Goal: Obtain resource: Download file/media

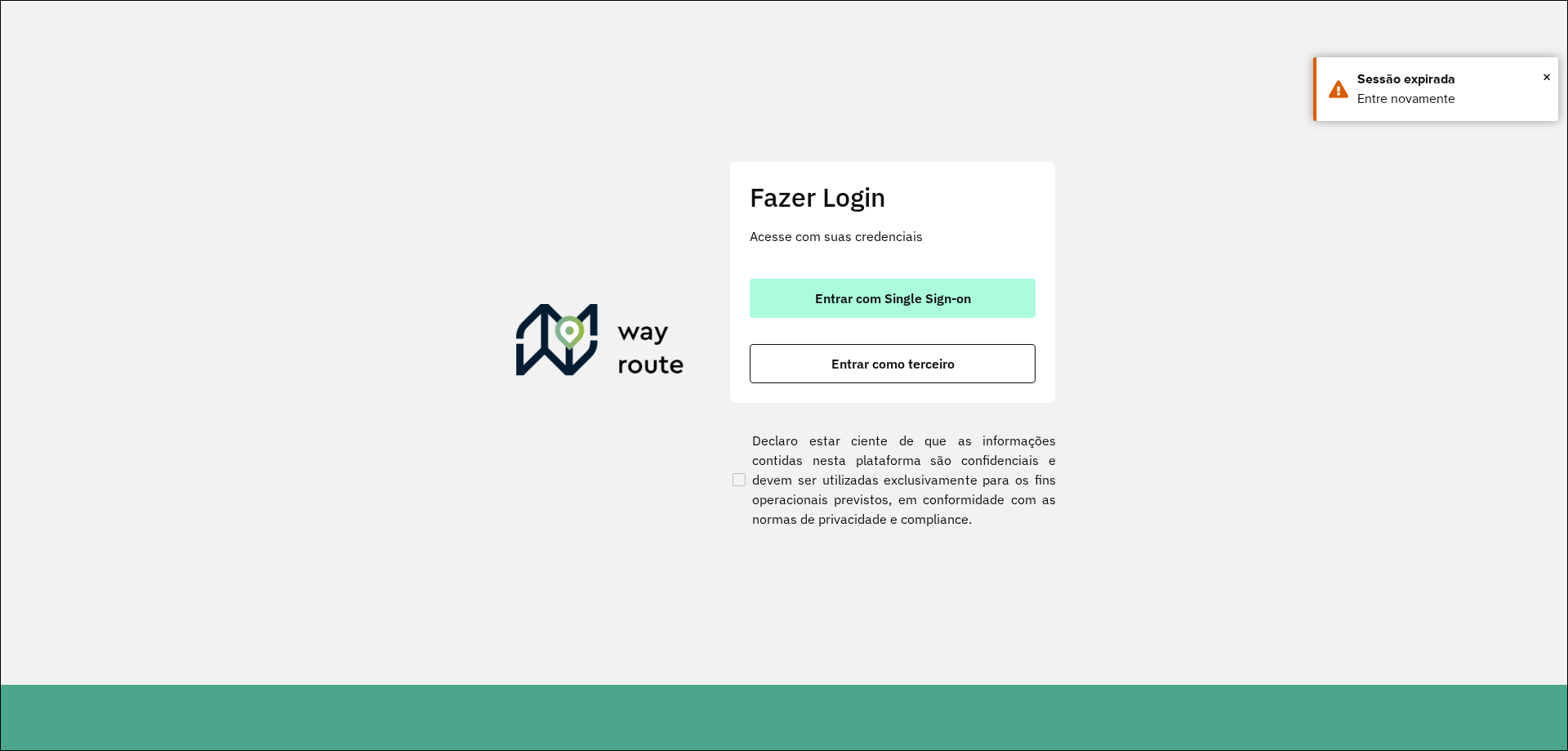
click at [906, 301] on span "Entrar com Single Sign-on" at bounding box center [893, 298] width 156 height 13
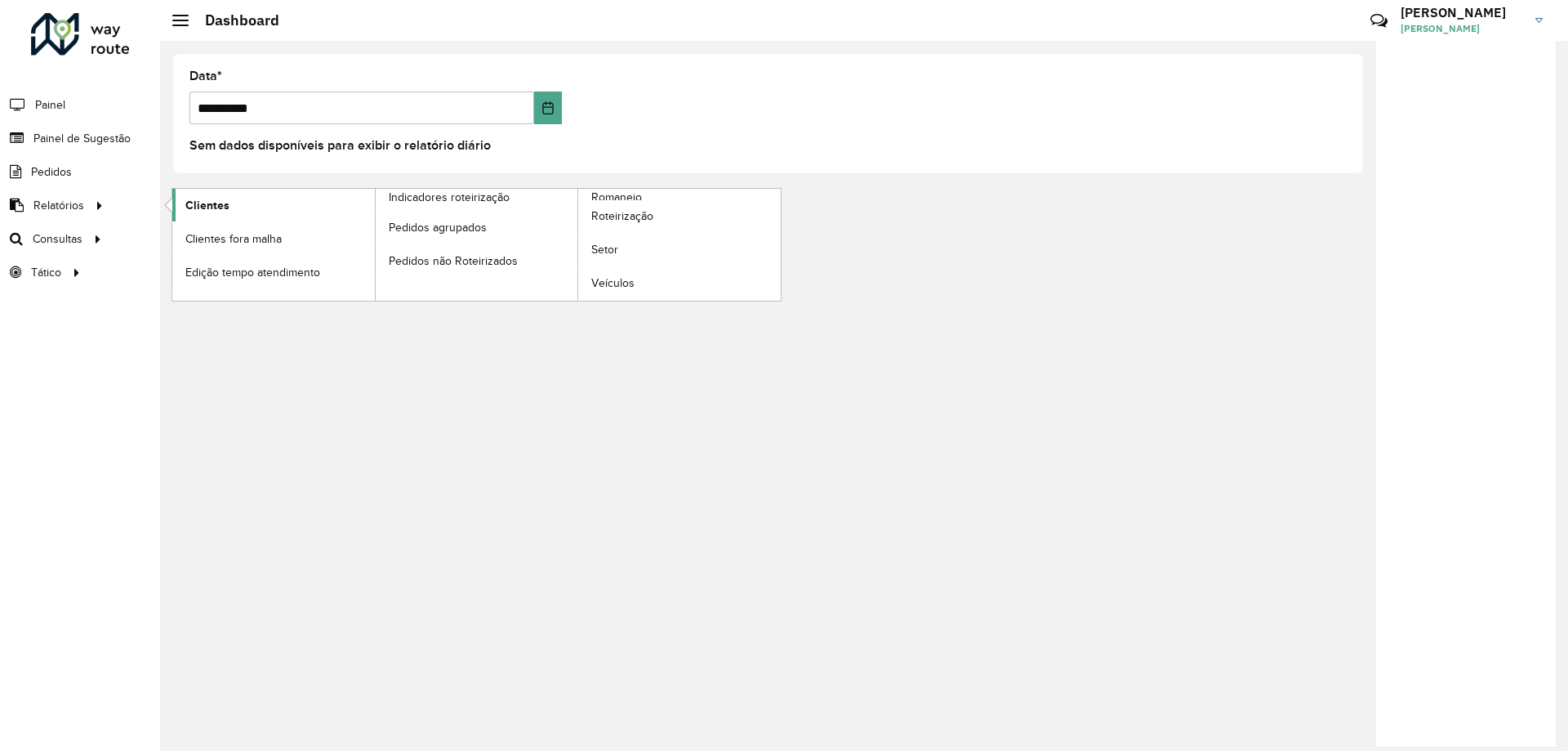
click at [262, 204] on link "Clientes" at bounding box center [274, 205] width 203 height 33
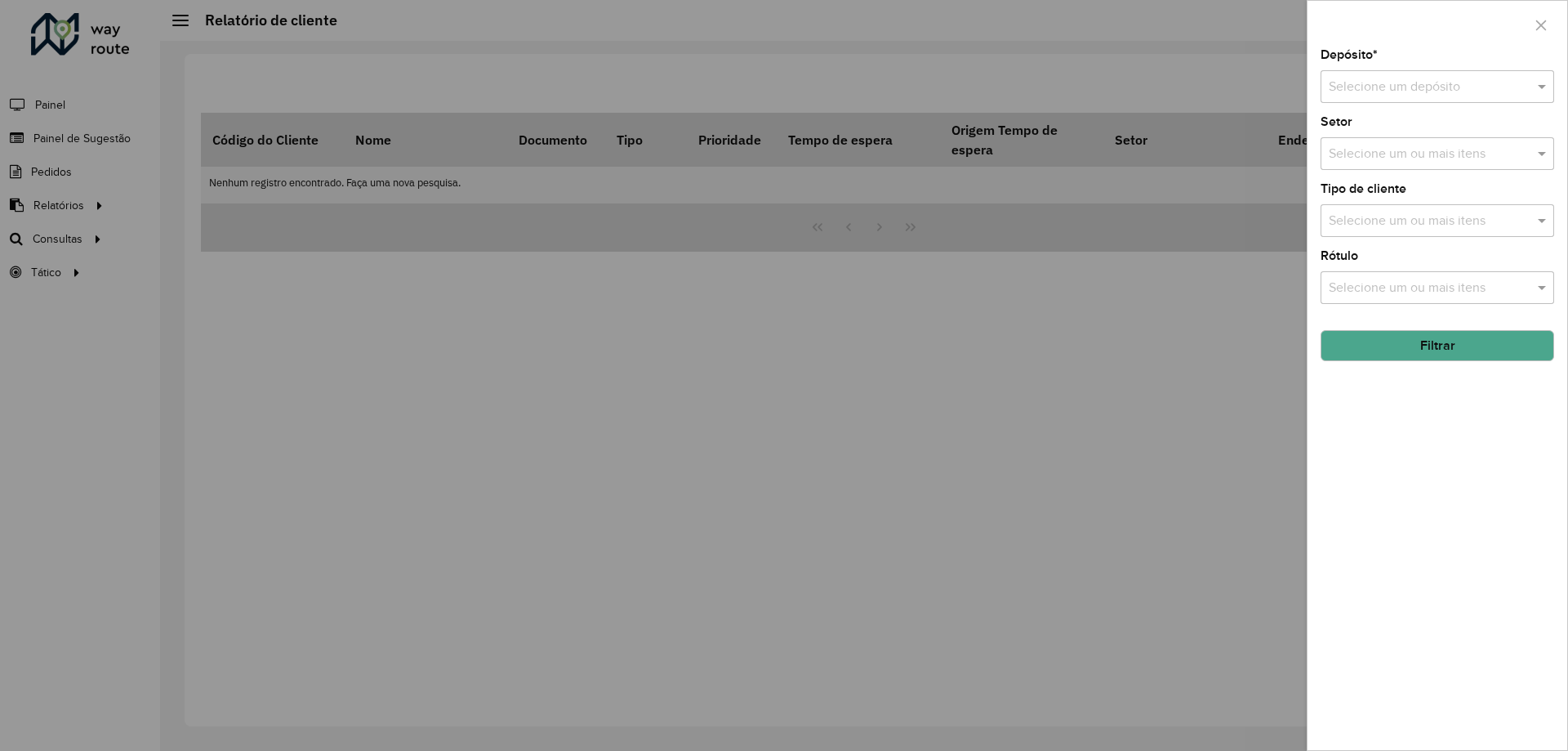
click at [1524, 90] on div at bounding box center [1437, 87] width 233 height 21
click at [1425, 140] on div "CDL Salto" at bounding box center [1438, 134] width 232 height 28
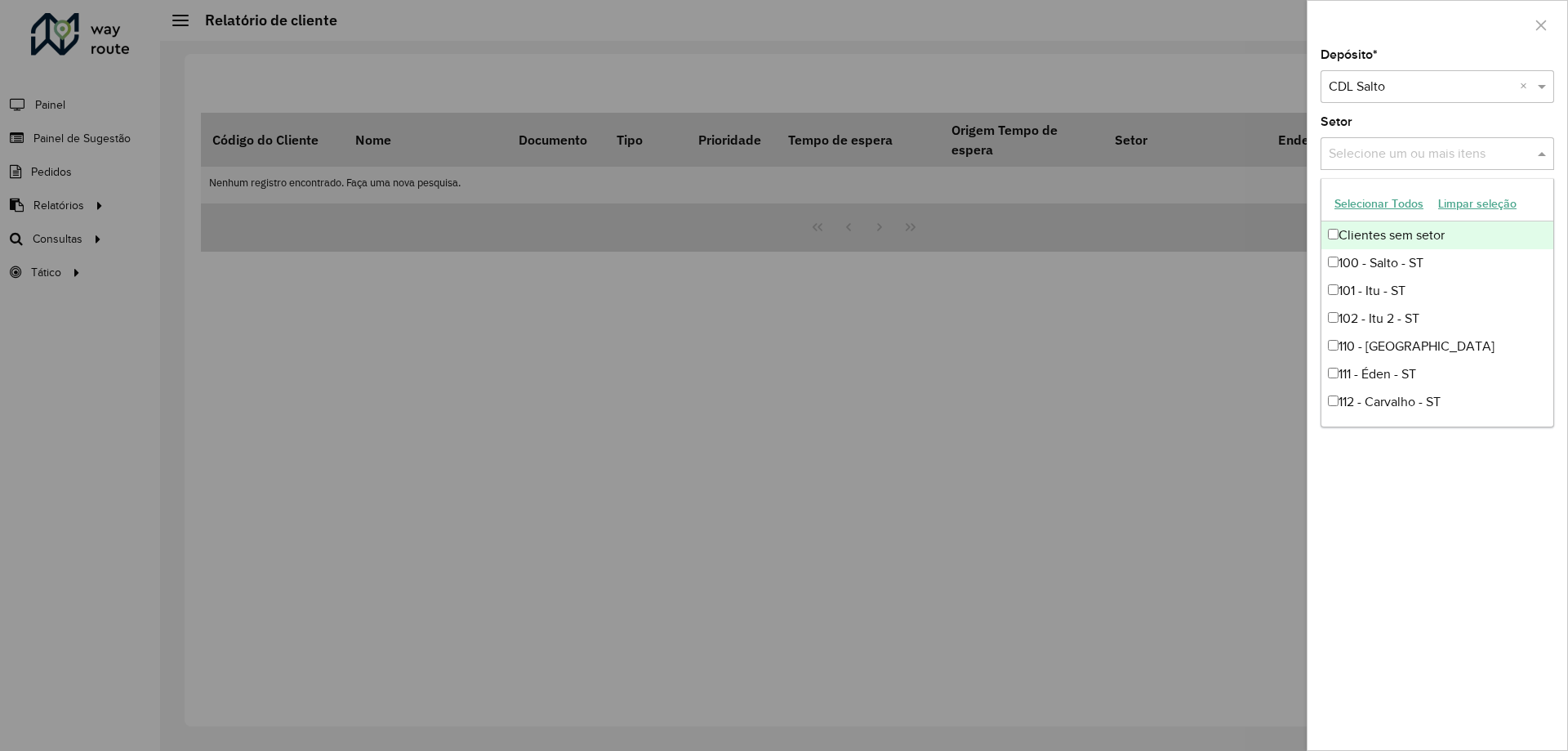
click at [1438, 161] on input "text" at bounding box center [1429, 155] width 209 height 20
click at [1508, 159] on input "text" at bounding box center [1429, 155] width 209 height 20
click at [1550, 151] on span at bounding box center [1543, 154] width 21 height 20
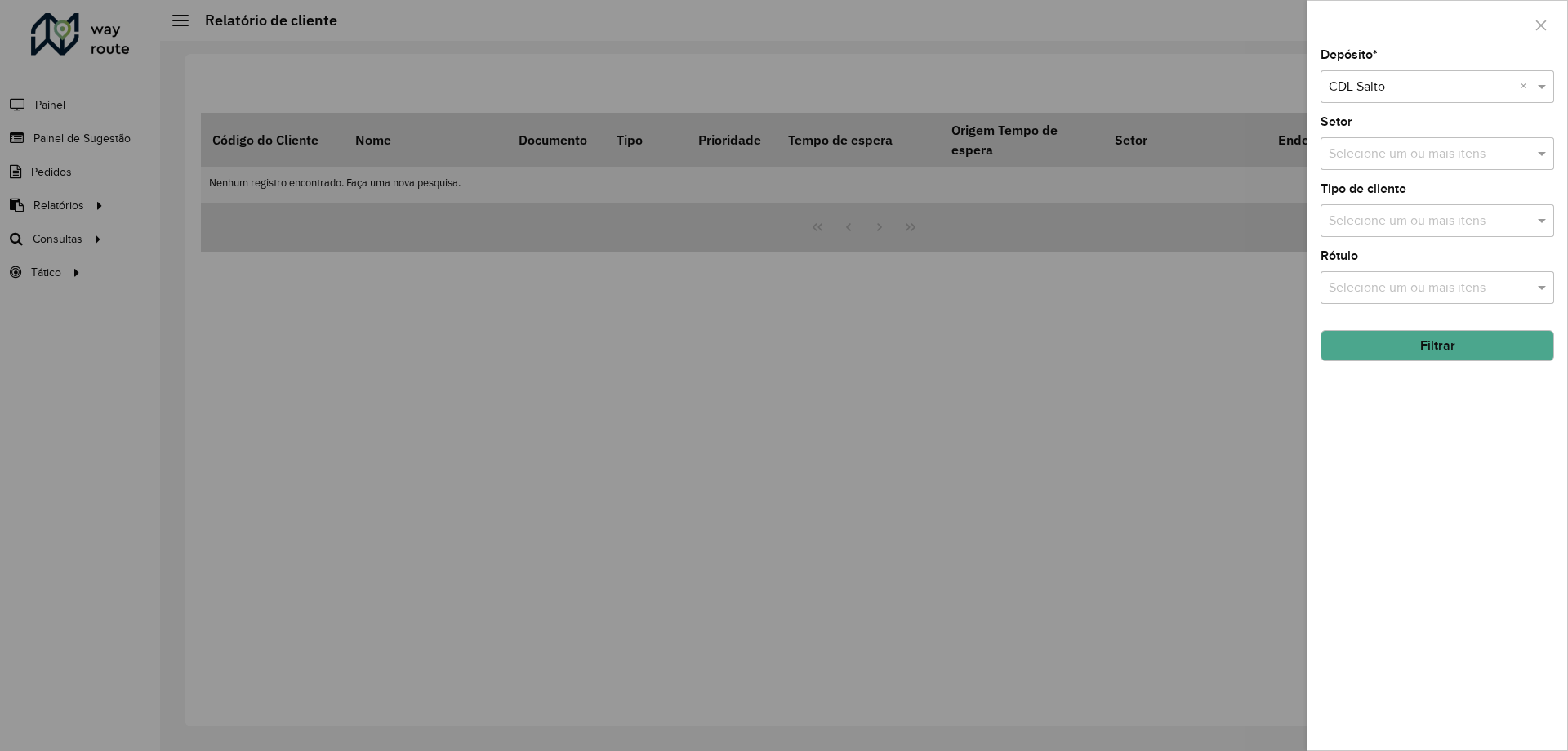
click at [1524, 218] on input "text" at bounding box center [1429, 222] width 209 height 20
click at [1535, 220] on span at bounding box center [1543, 221] width 21 height 20
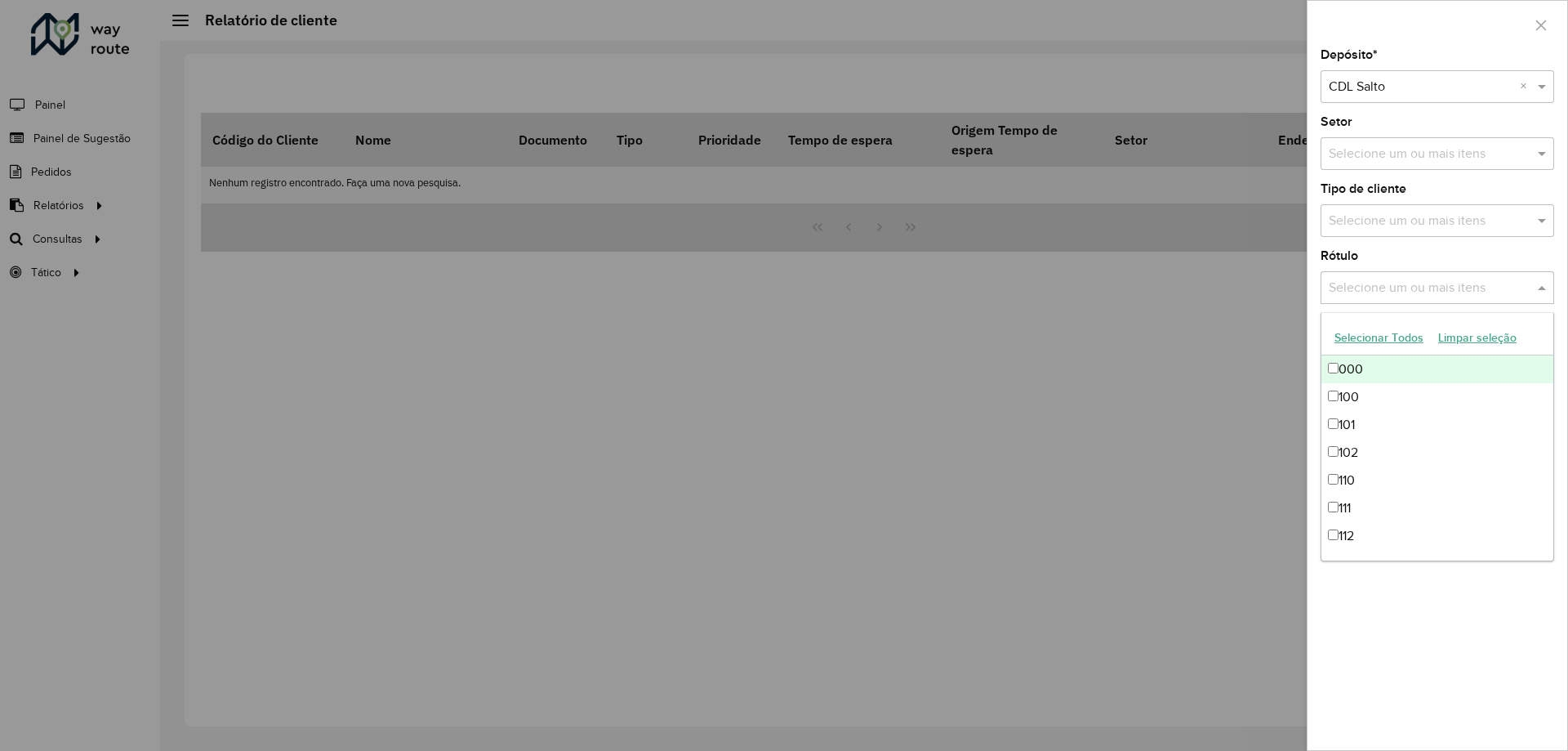
click at [1543, 287] on span at bounding box center [1543, 288] width 21 height 20
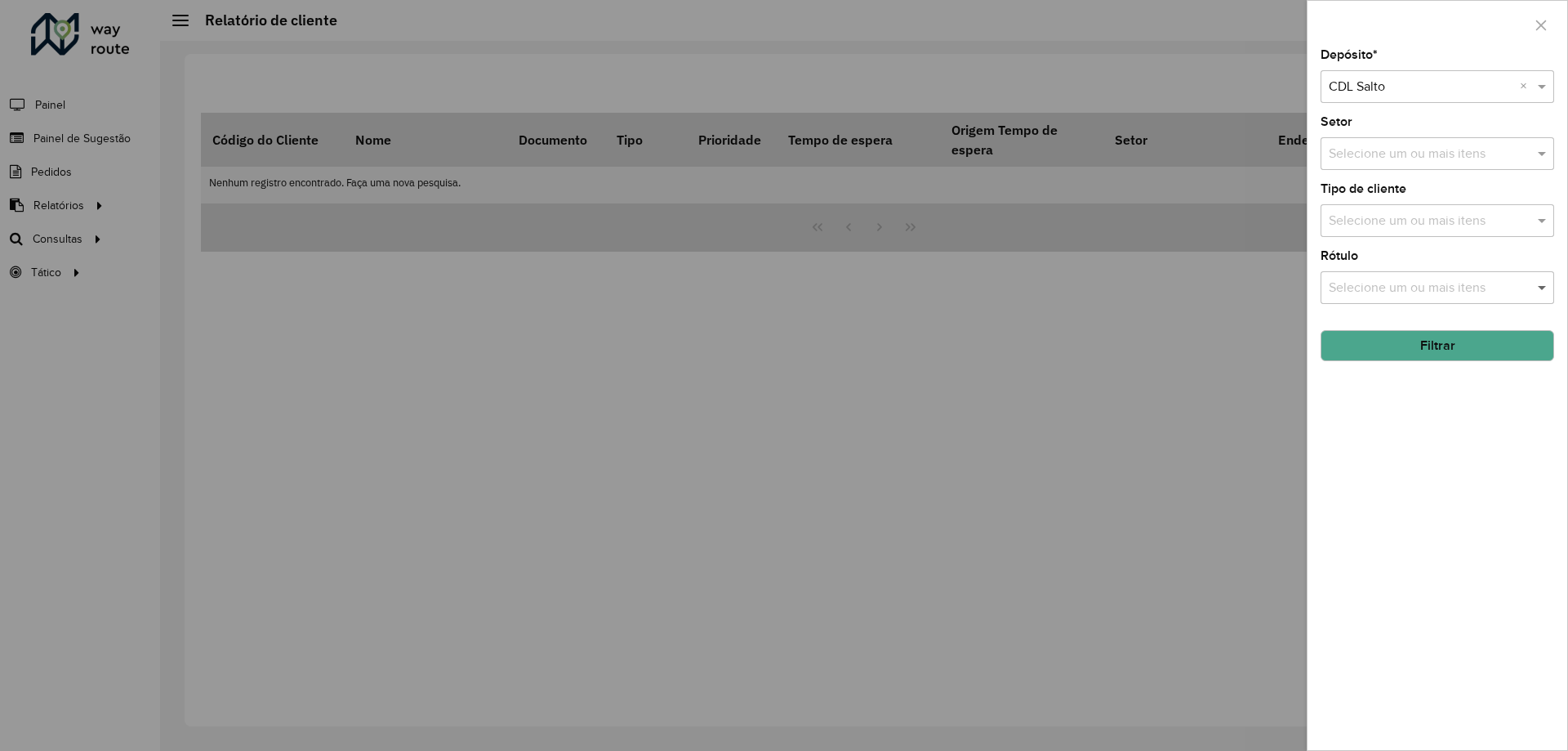
click at [1539, 282] on span at bounding box center [1543, 288] width 21 height 20
click at [1431, 347] on button "Filtrar" at bounding box center [1437, 346] width 233 height 32
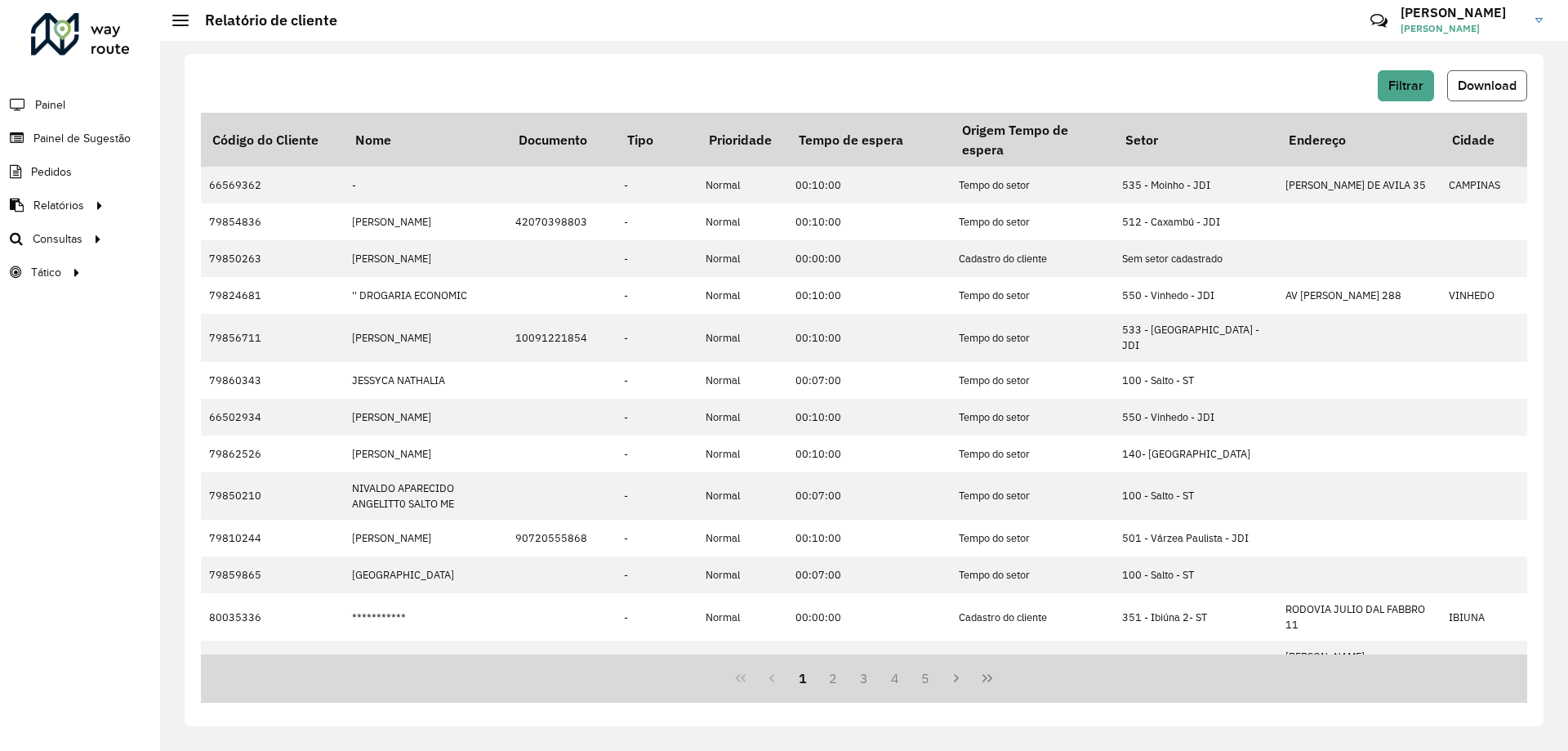
click at [1477, 79] on span "Download" at bounding box center [1487, 86] width 59 height 14
